Goal: Contribute content: Contribute content

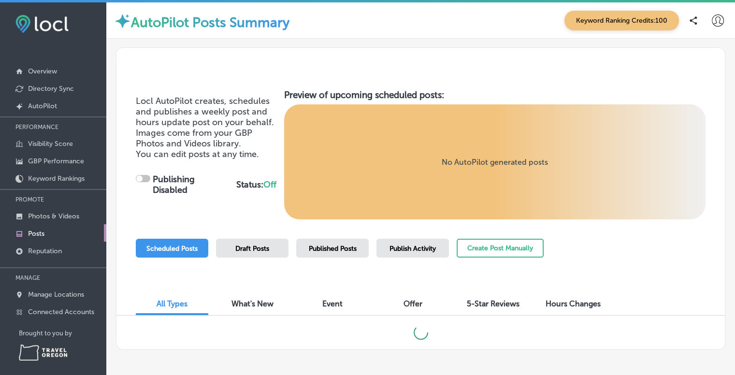
checkbox input "true"
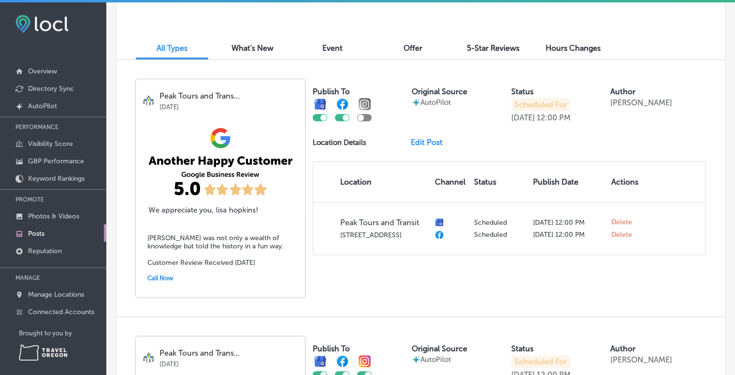
scroll to position [254, 0]
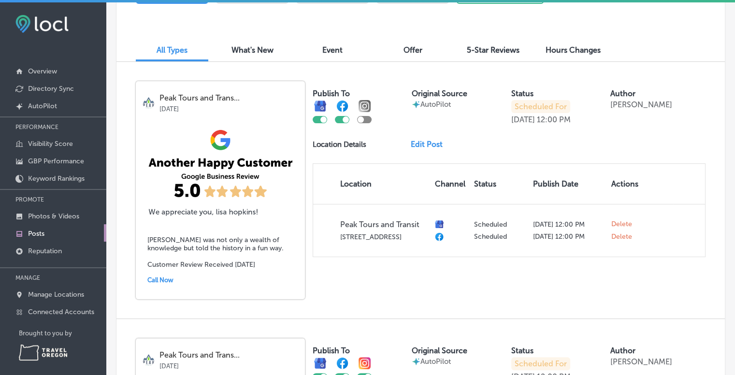
click at [367, 118] on div at bounding box center [364, 119] width 14 height 7
checkbox input "true"
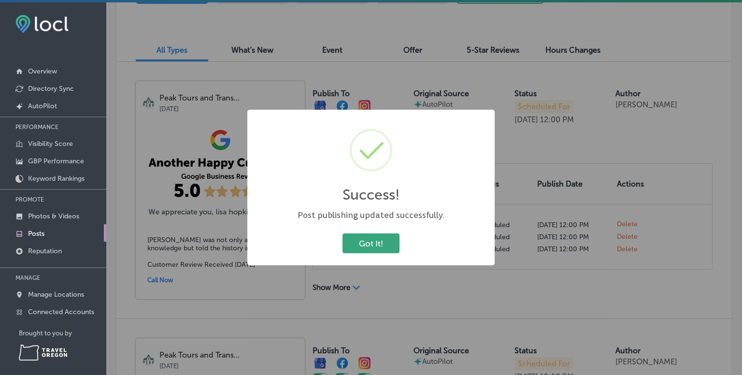
click at [380, 245] on button "Got It!" at bounding box center [371, 243] width 57 height 20
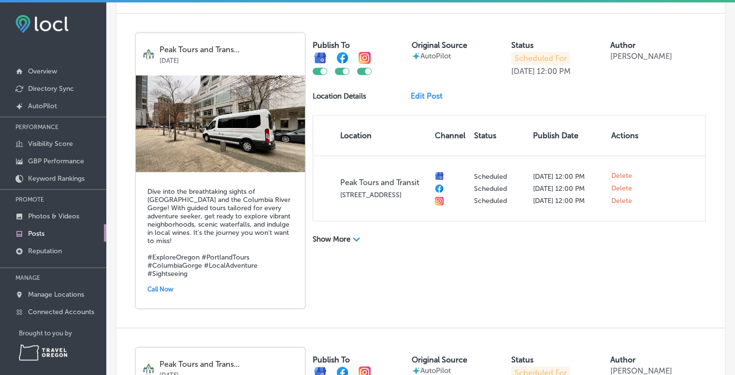
scroll to position [565, 0]
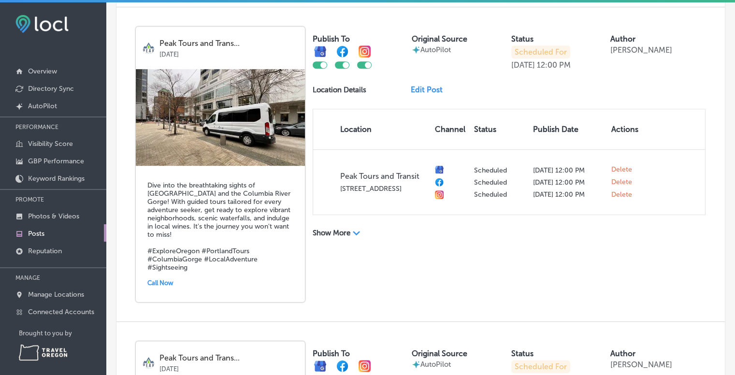
click at [229, 165] on img at bounding box center [220, 117] width 169 height 97
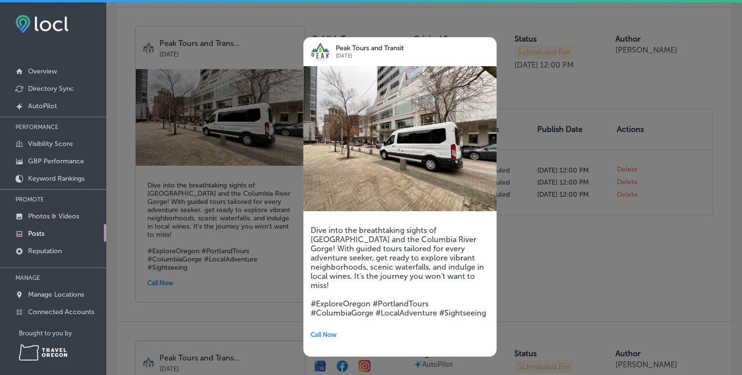
click at [380, 106] on img at bounding box center [399, 138] width 193 height 145
click at [583, 133] on div at bounding box center [371, 187] width 742 height 375
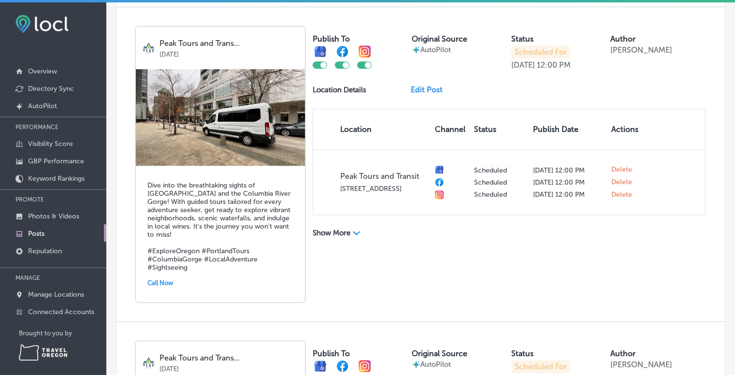
click at [427, 94] on link "Edit Post" at bounding box center [431, 89] width 40 height 9
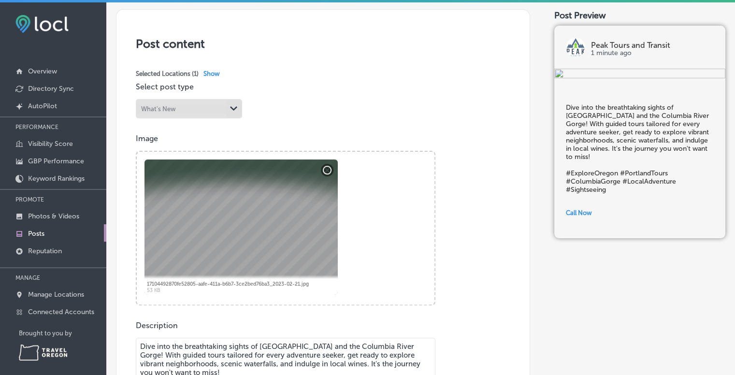
scroll to position [190, 0]
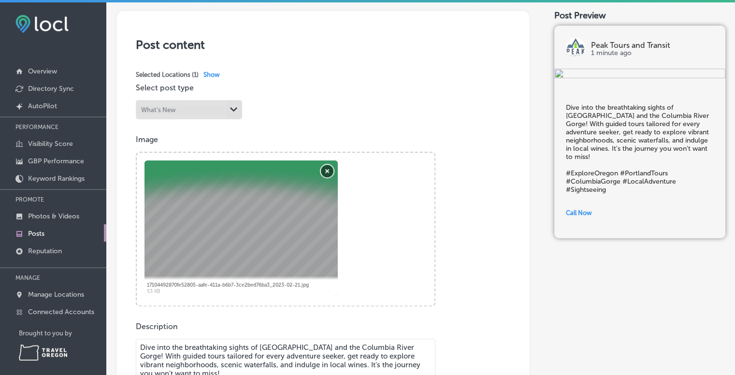
click at [327, 173] on button "Remove" at bounding box center [327, 171] width 13 height 13
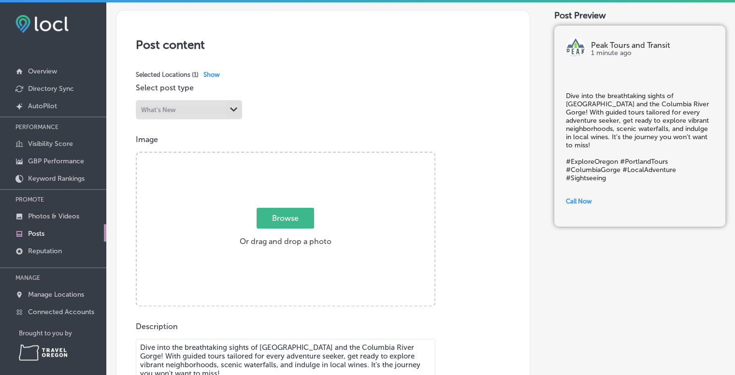
click at [279, 223] on span "Browse" at bounding box center [286, 218] width 58 height 21
click at [279, 156] on input "Browse Or drag and drop a photo" at bounding box center [286, 154] width 298 height 3
type input "C:\fakepath\city and waterfall.png"
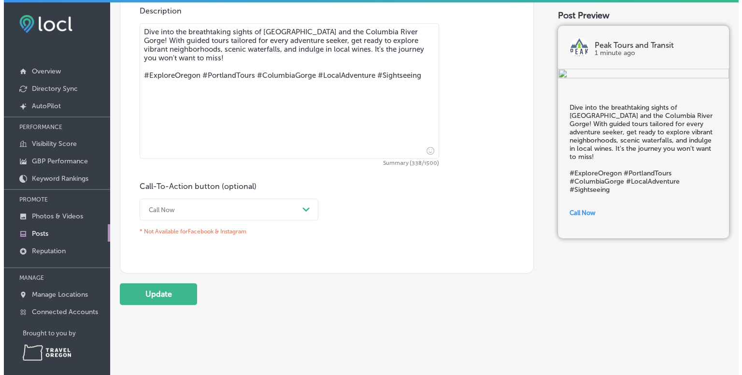
scroll to position [512, 0]
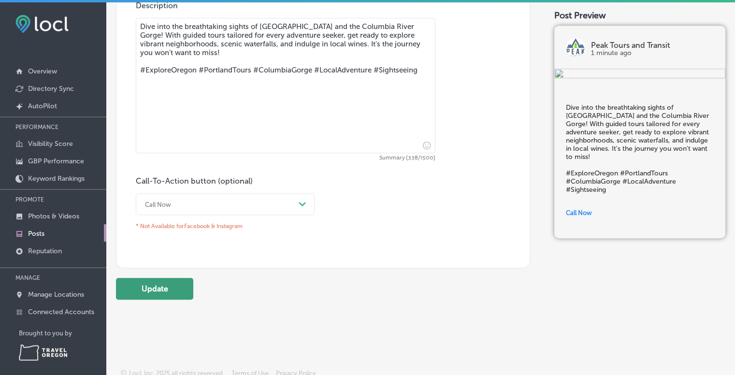
click at [163, 294] on button "Update" at bounding box center [154, 289] width 77 height 22
